Goal: Browse casually

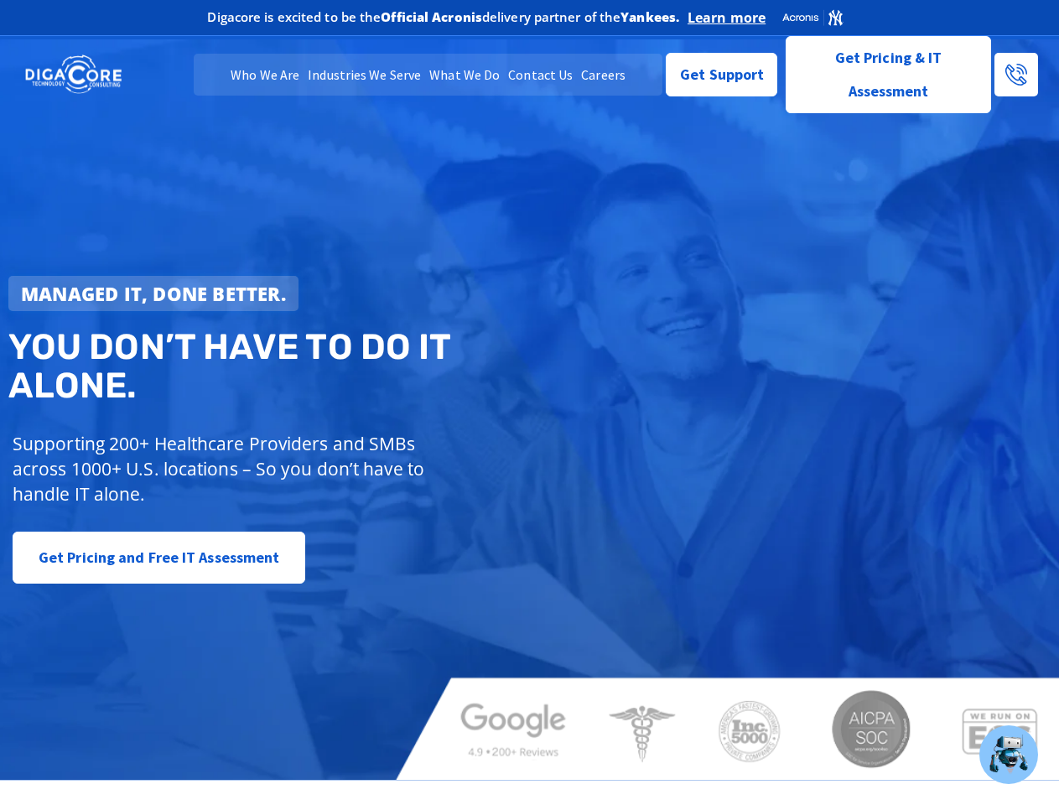
click at [154, 294] on strong "Managed IT, done better." at bounding box center [153, 293] width 265 height 25
